Goal: Answer question/provide support: Share knowledge or assist other users

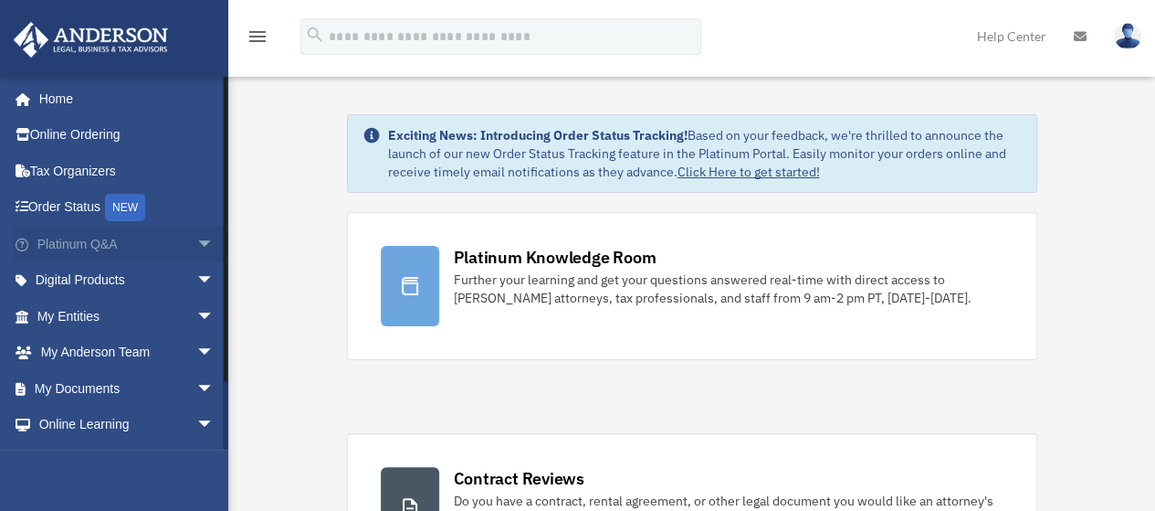
click at [70, 246] on link "Platinum Q&A arrow_drop_down" at bounding box center [127, 244] width 229 height 37
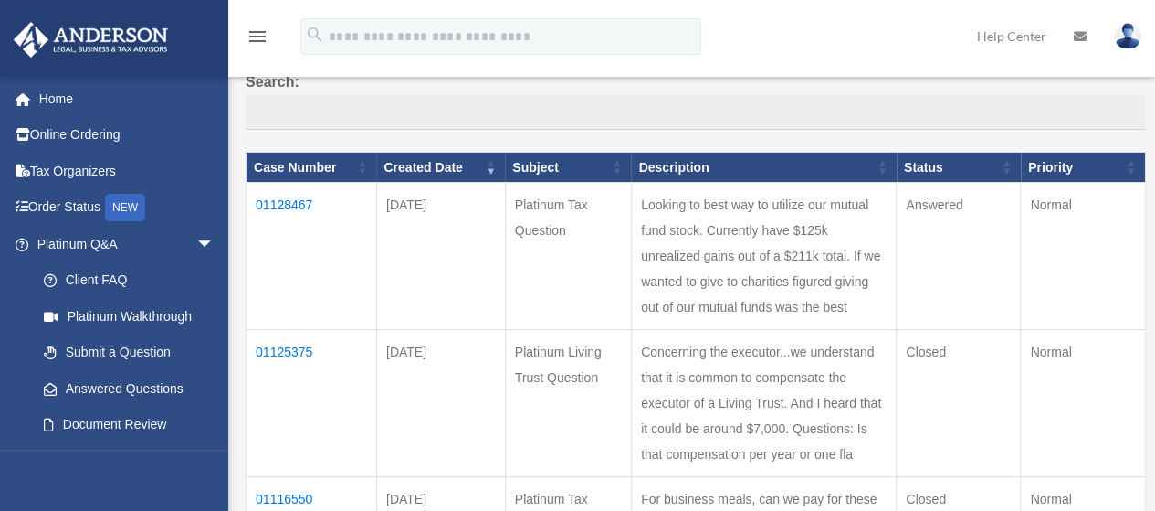
scroll to position [183, 0]
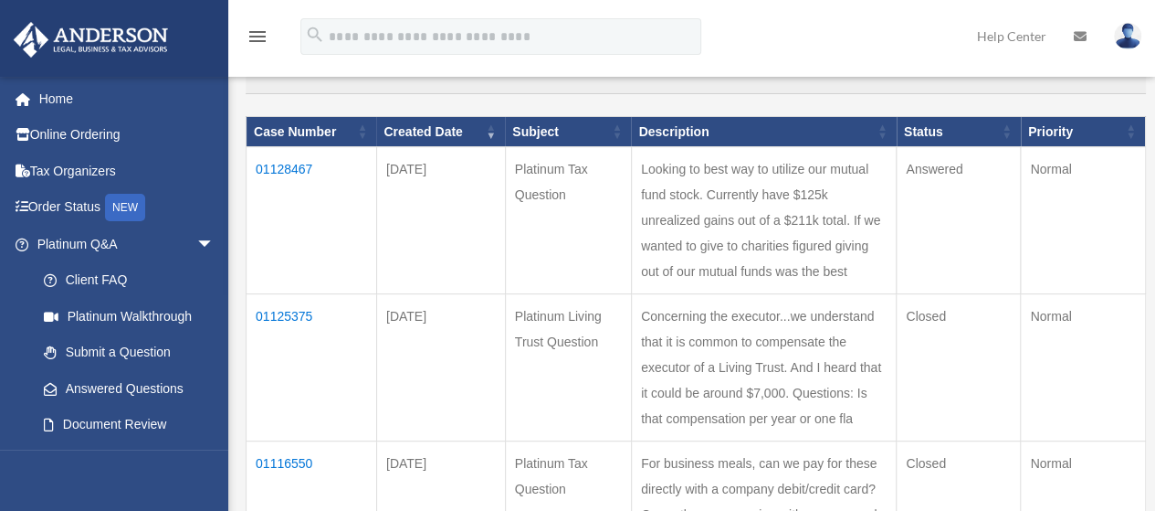
click at [290, 171] on td "01128467" at bounding box center [312, 220] width 131 height 147
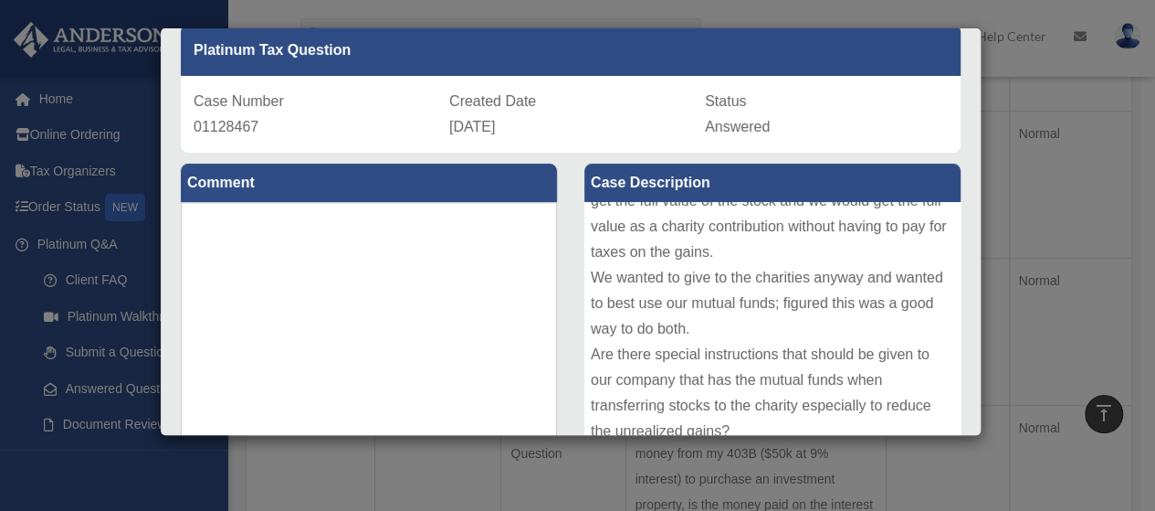
scroll to position [0, 0]
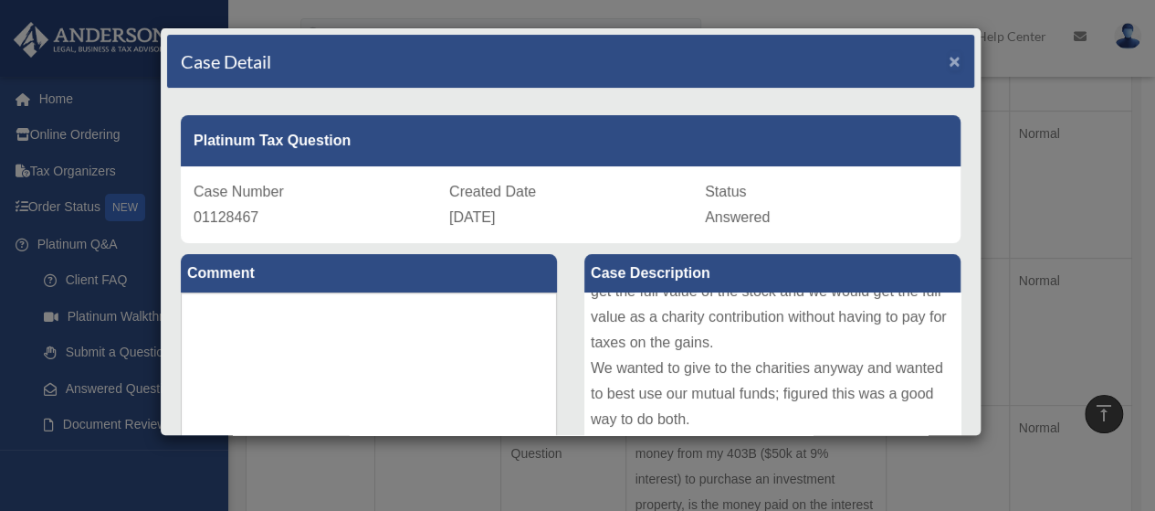
click at [949, 56] on span "×" at bounding box center [955, 60] width 12 height 21
